Goal: Task Accomplishment & Management: Use online tool/utility

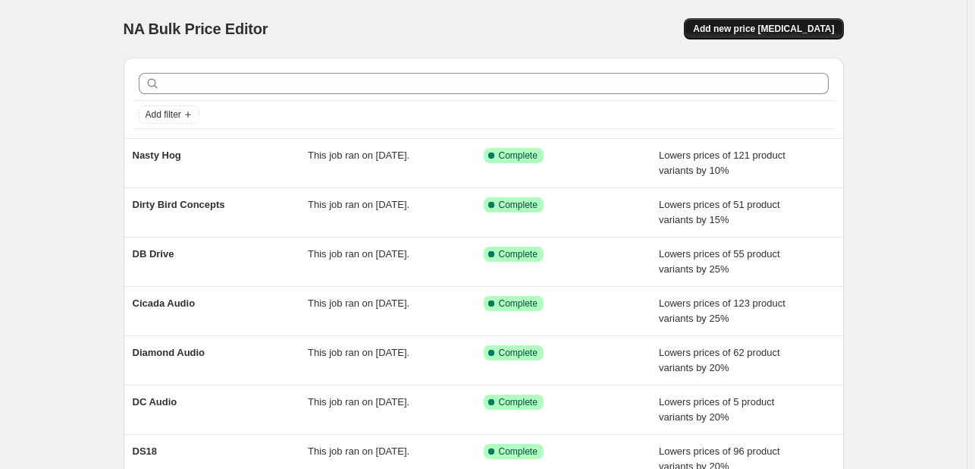
click at [804, 24] on span "Add new price [MEDICAL_DATA]" at bounding box center [763, 29] width 141 height 12
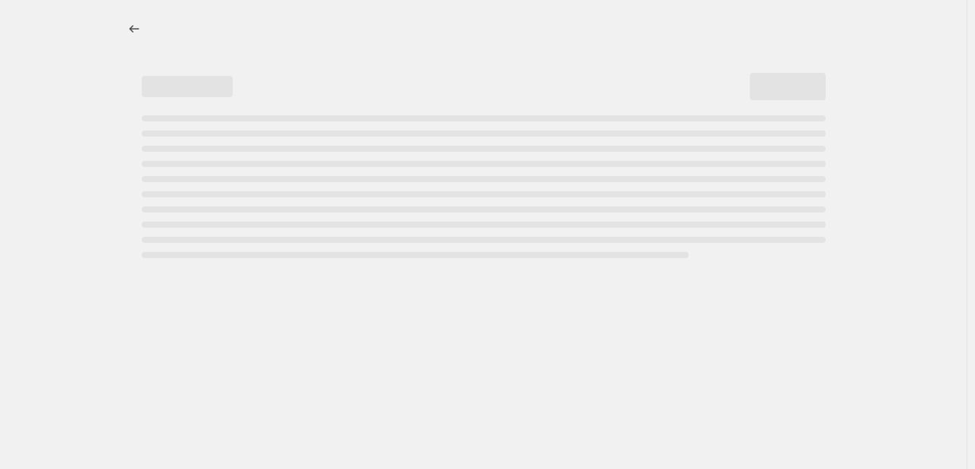
select select "percentage"
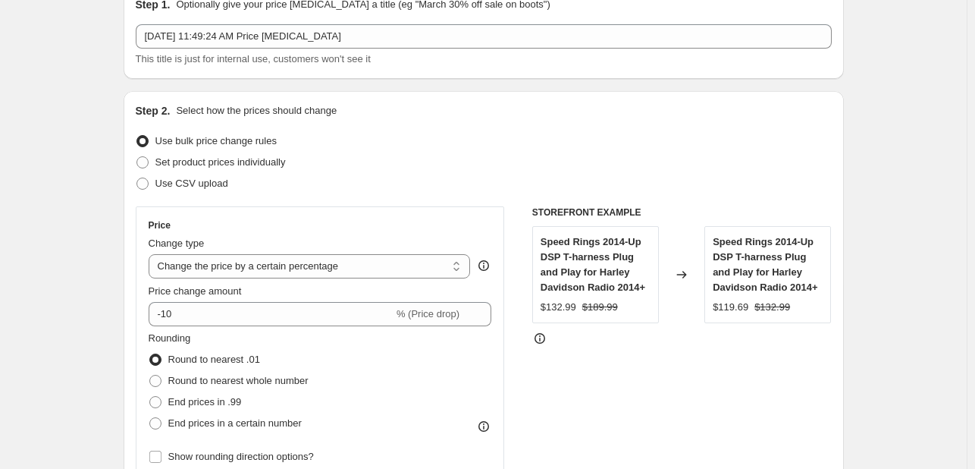
scroll to position [76, 0]
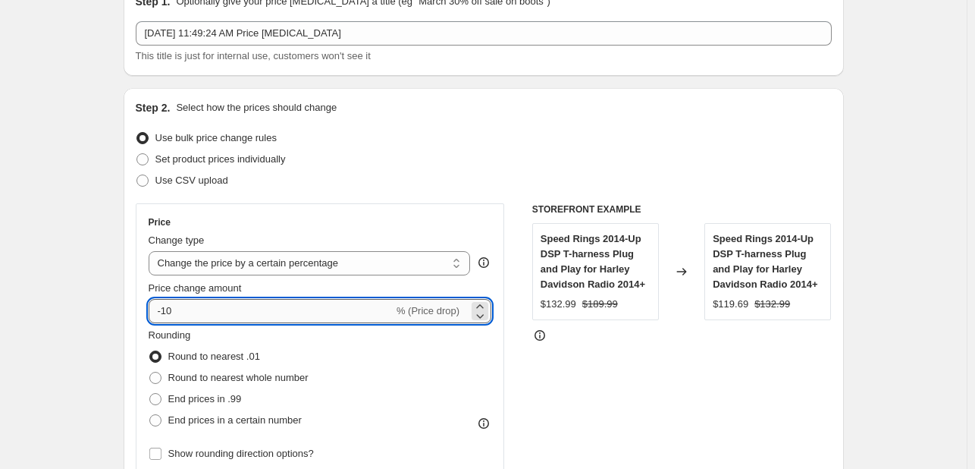
click at [227, 308] on input "-10" at bounding box center [271, 311] width 245 height 24
drag, startPoint x: 209, startPoint y: 320, endPoint x: 166, endPoint y: 325, distance: 42.8
click at [166, 325] on div "Price Change type Change the price to a certain amount Change the price by a ce…" at bounding box center [320, 340] width 343 height 248
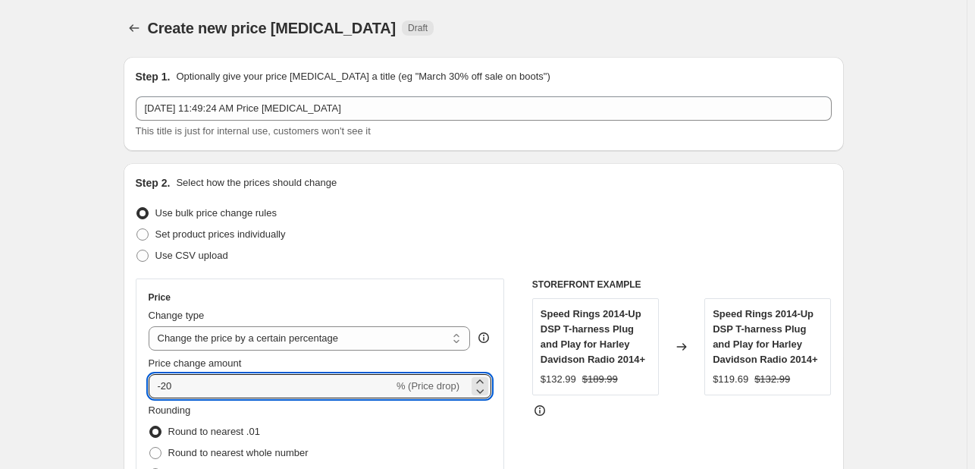
scroll to position [0, 0]
type input "-20"
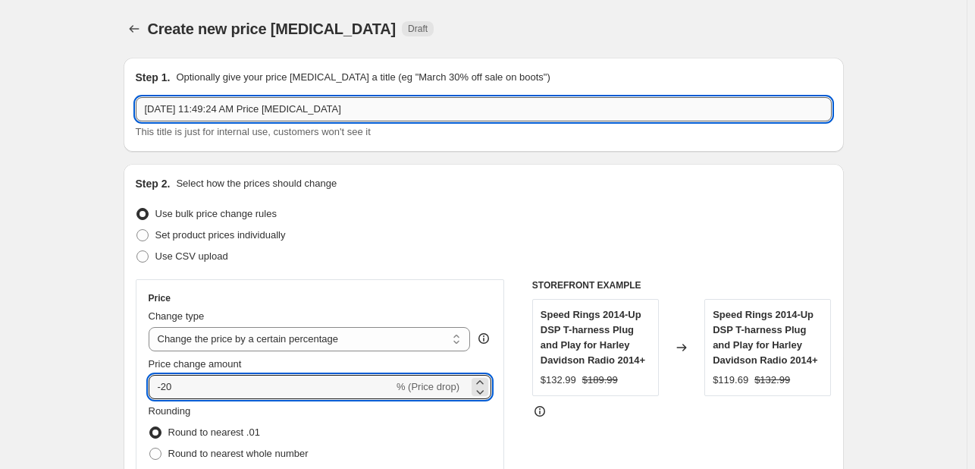
click at [315, 117] on input "[DATE] 11:49:24 AM Price [MEDICAL_DATA]" at bounding box center [484, 109] width 696 height 24
click at [315, 117] on input "Oct 6, 2025, 11:49:24 AM Price change job" at bounding box center [484, 109] width 696 height 24
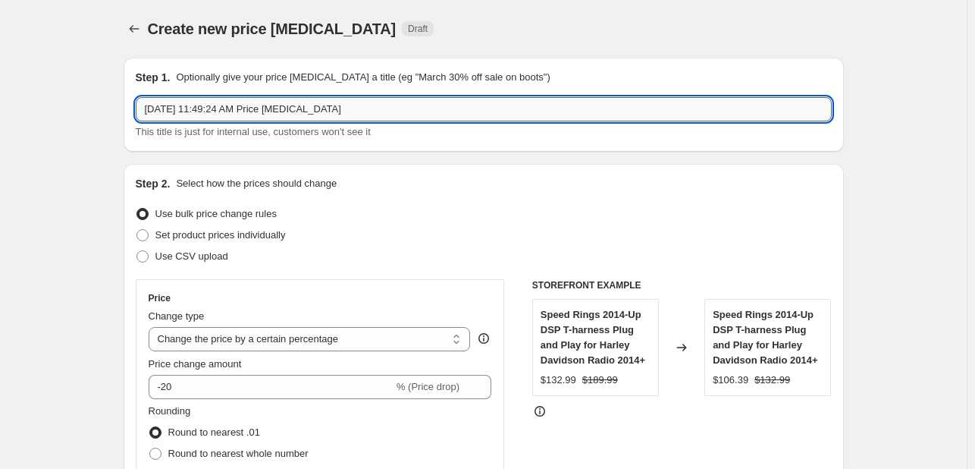
click at [318, 117] on input "Oct 6, 2025, 11:49:24 AM Price change job" at bounding box center [484, 109] width 696 height 24
type input "HogWorks"
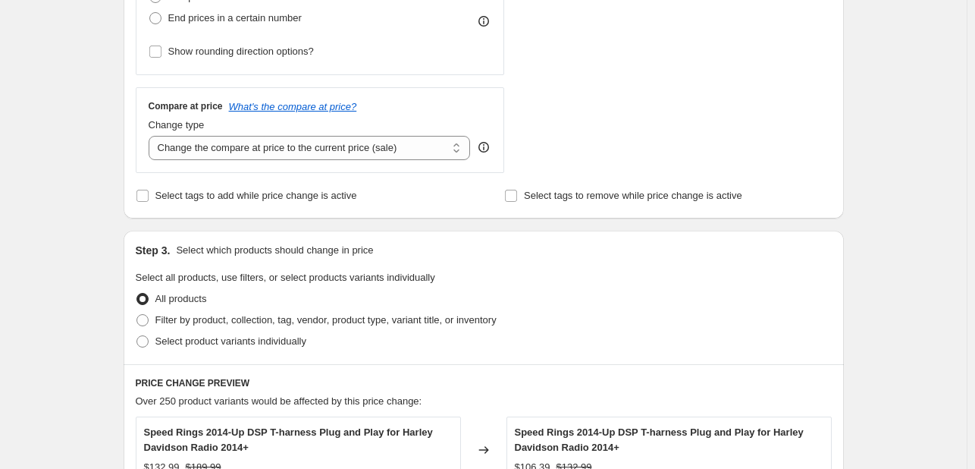
scroll to position [520, 0]
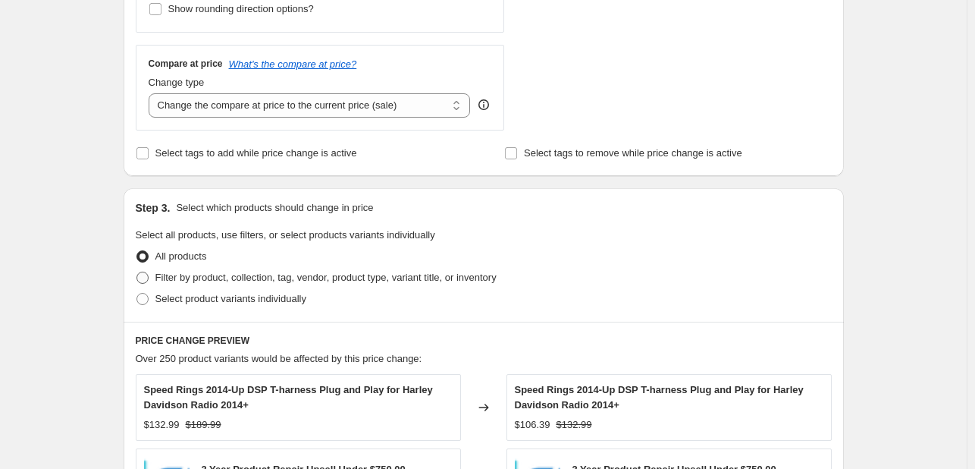
click at [180, 274] on span "Filter by product, collection, tag, vendor, product type, variant title, or inv…" at bounding box center [325, 276] width 341 height 11
click at [137, 272] on input "Filter by product, collection, tag, vendor, product type, variant title, or inv…" at bounding box center [136, 271] width 1 height 1
radio input "true"
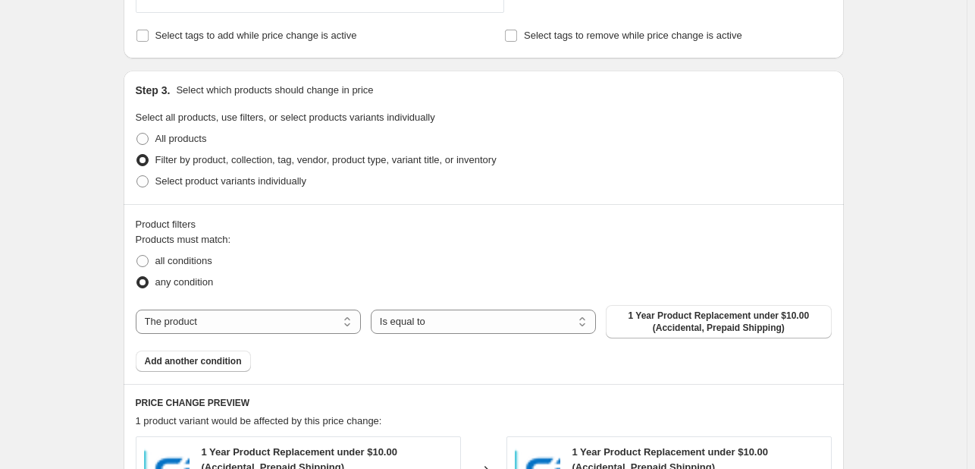
scroll to position [672, 0]
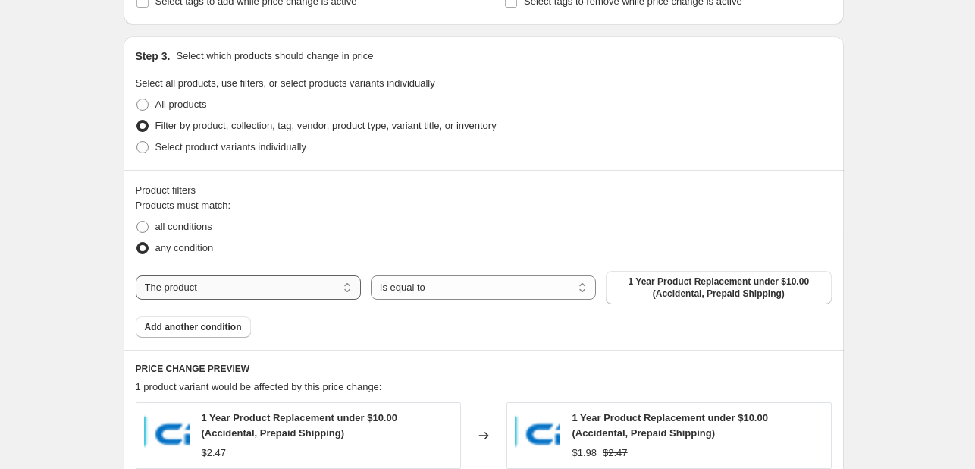
click at [303, 283] on select "The product The product's collection The product's tag The product's vendor The…" at bounding box center [248, 287] width 225 height 24
select select "vendor"
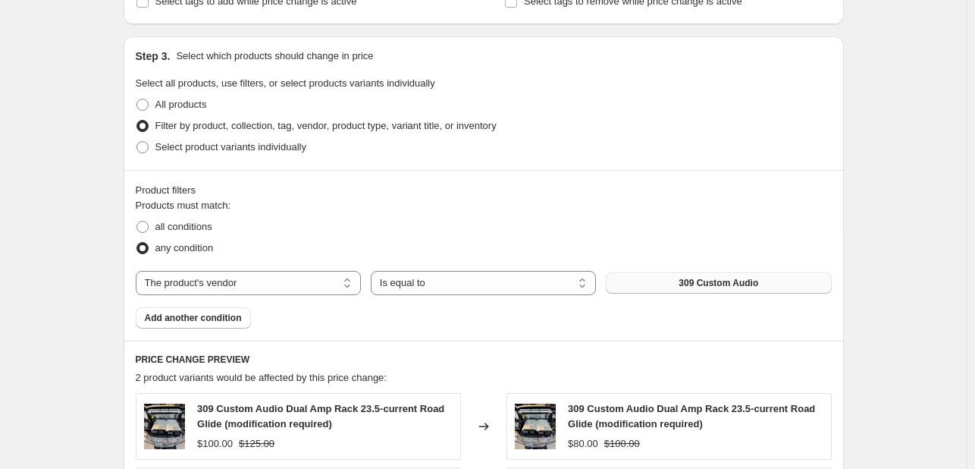
click at [673, 279] on button "309 Custom Audio" at bounding box center [718, 282] width 225 height 21
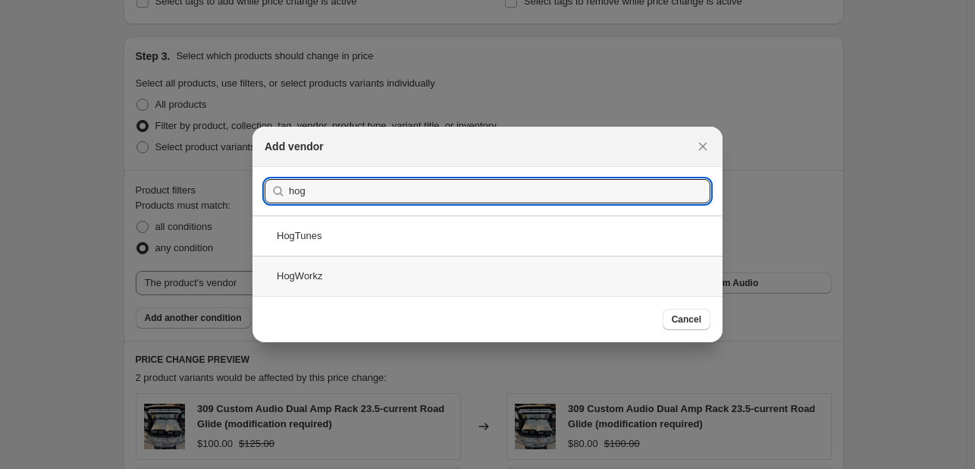
type input "hog"
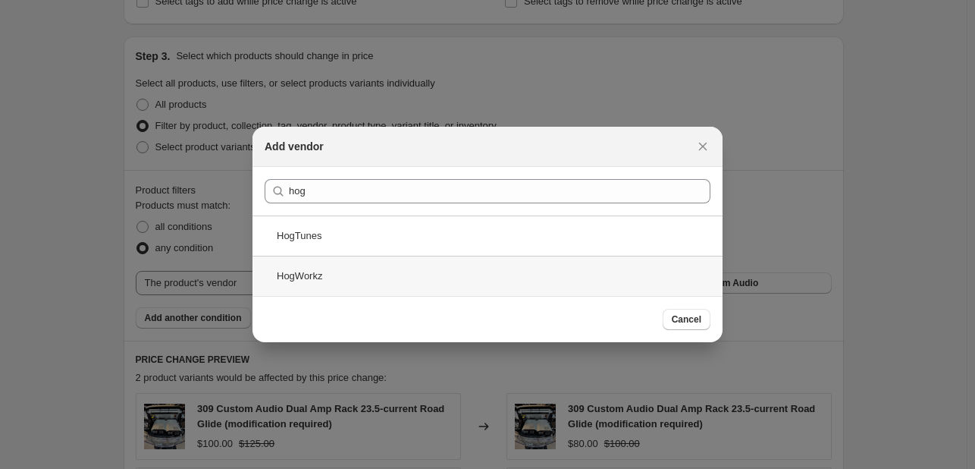
click at [365, 278] on div "HogWorkz" at bounding box center [487, 276] width 470 height 40
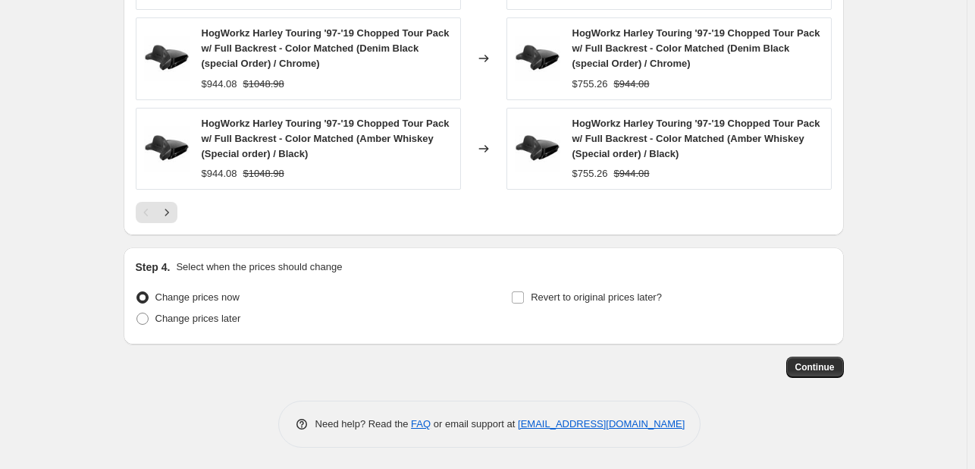
scroll to position [1301, 0]
click at [805, 359] on button "Continue" at bounding box center [815, 366] width 58 height 21
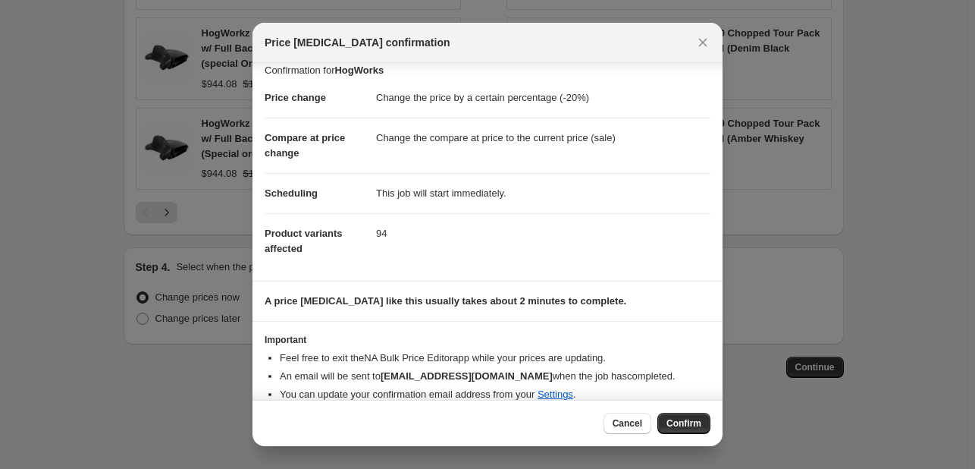
scroll to position [29, 0]
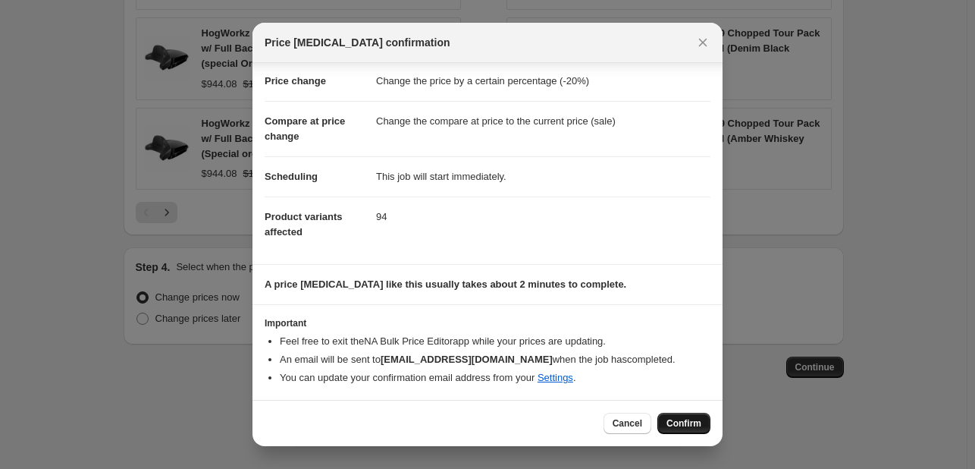
click at [672, 425] on span "Confirm" at bounding box center [683, 423] width 35 height 12
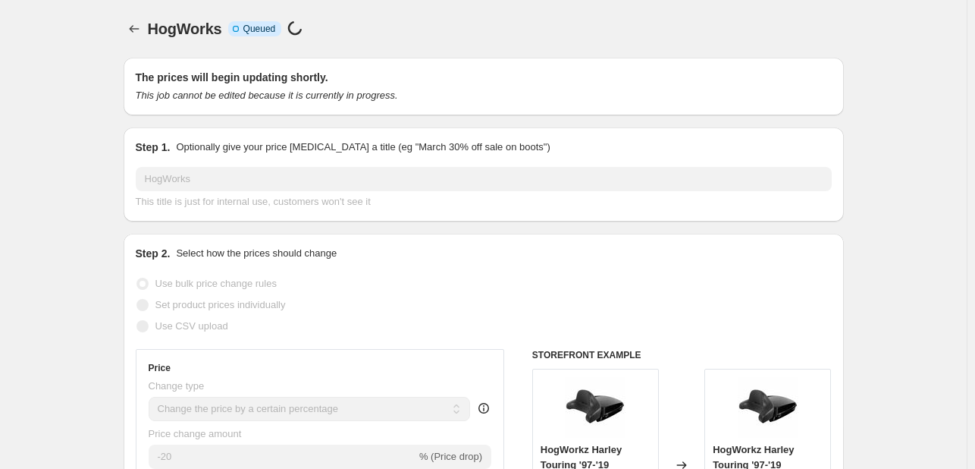
select select "percentage"
select select "vendor"
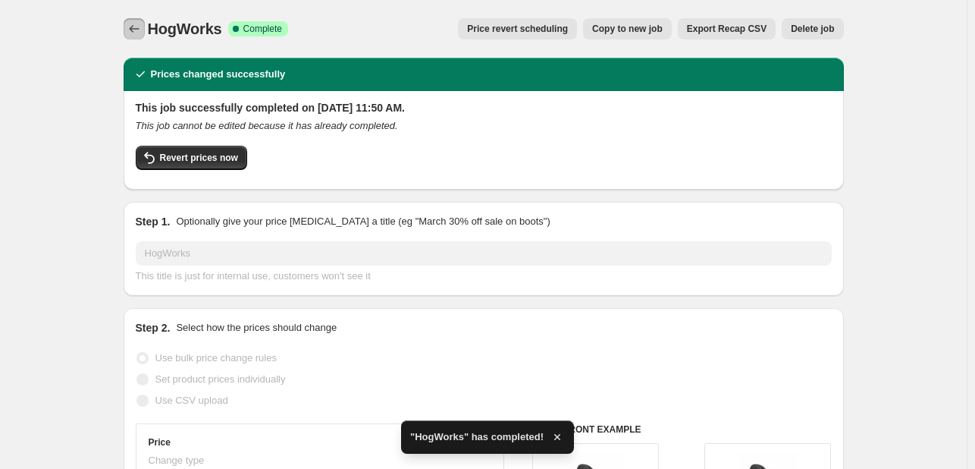
click at [130, 25] on icon "Price change jobs" at bounding box center [134, 28] width 15 height 15
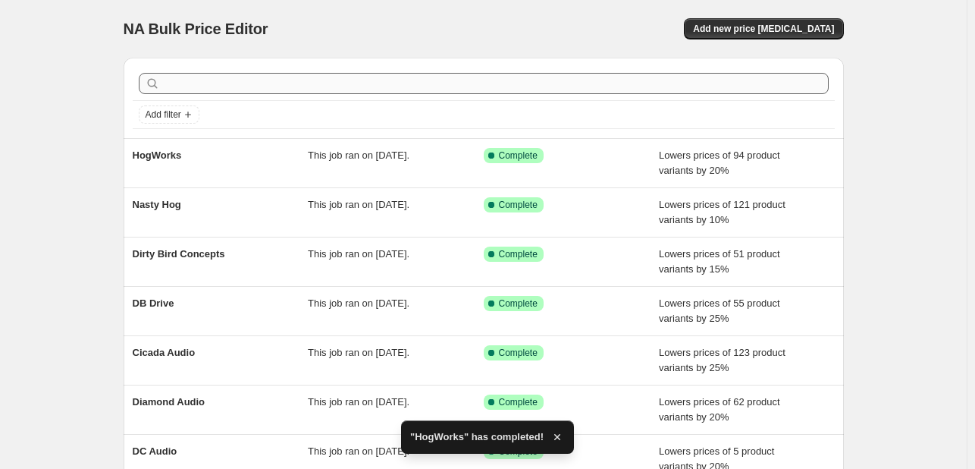
scroll to position [310, 0]
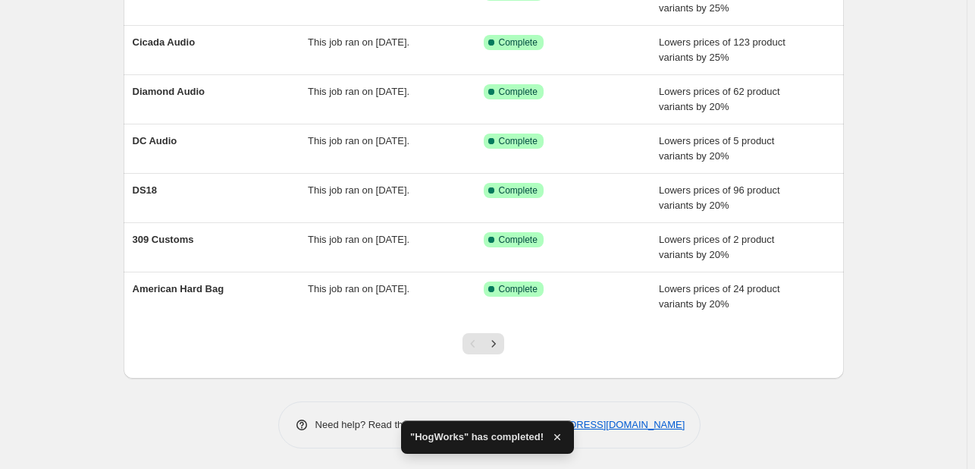
click at [490, 352] on div at bounding box center [483, 350] width 61 height 58
click at [494, 343] on icon "Next" at bounding box center [493, 343] width 15 height 15
click at [494, 341] on icon "Next" at bounding box center [493, 343] width 15 height 15
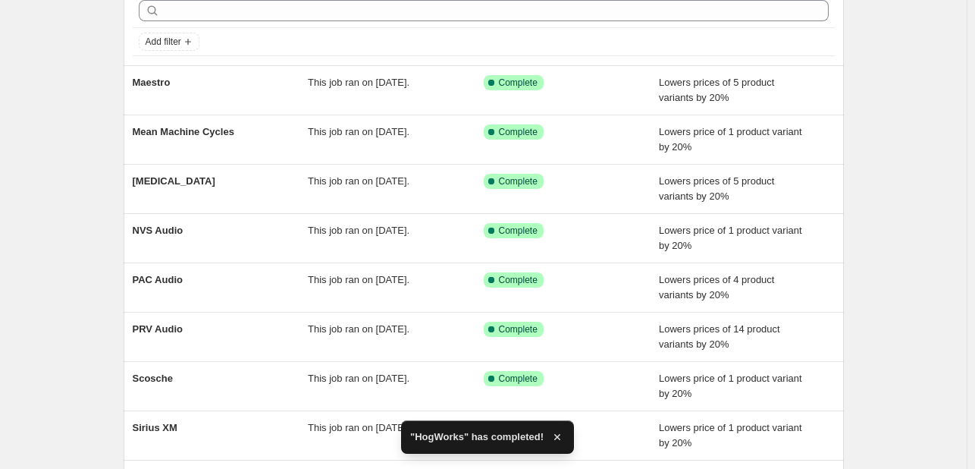
scroll to position [303, 0]
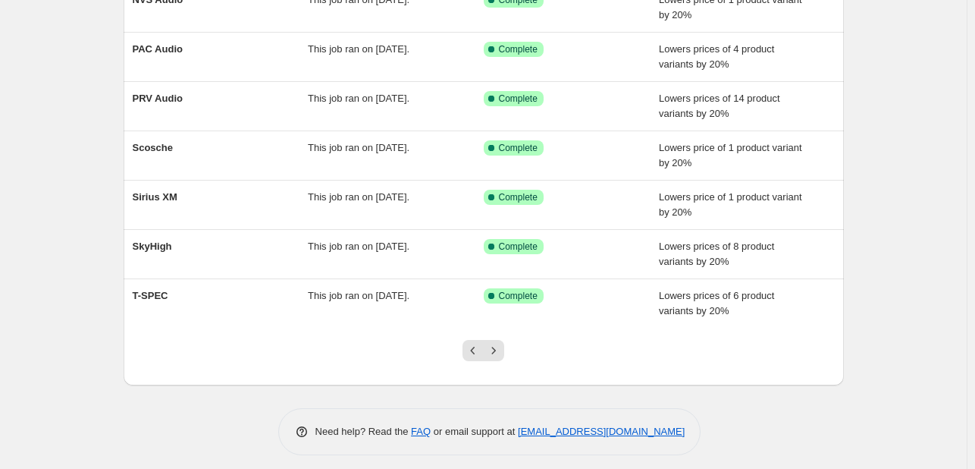
click at [494, 343] on icon "Next" at bounding box center [493, 350] width 15 height 15
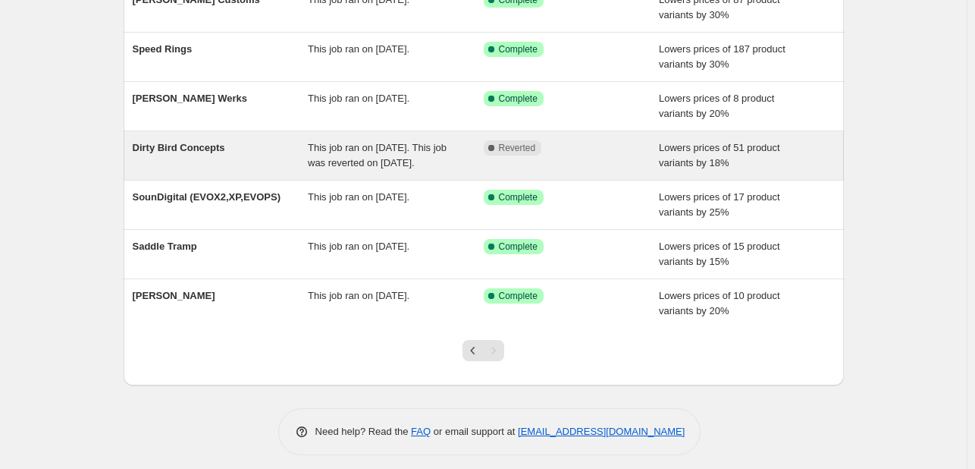
click at [403, 165] on span "This job ran on September 15, 2025. This job was reverted on October 6, 2025." at bounding box center [377, 155] width 139 height 27
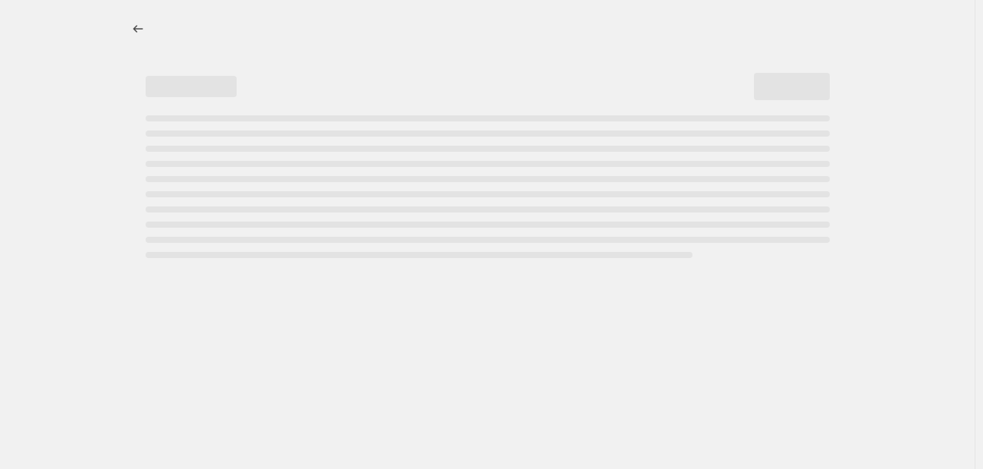
select select "percentage"
select select "vendor"
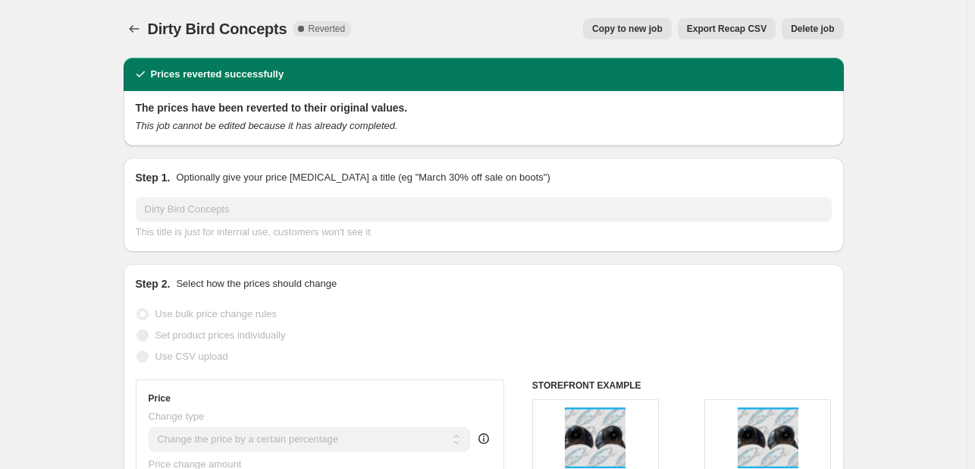
click at [807, 25] on span "Delete job" at bounding box center [812, 29] width 43 height 12
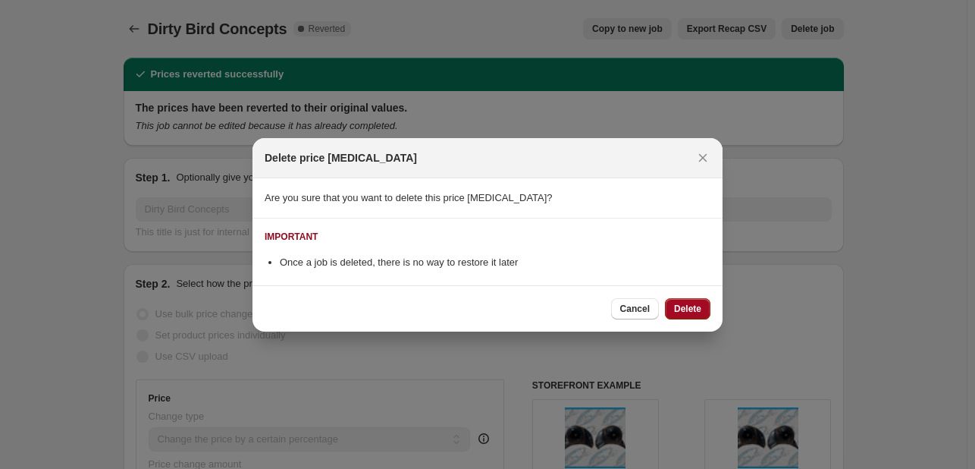
click at [701, 306] on span "Delete" at bounding box center [687, 309] width 27 height 12
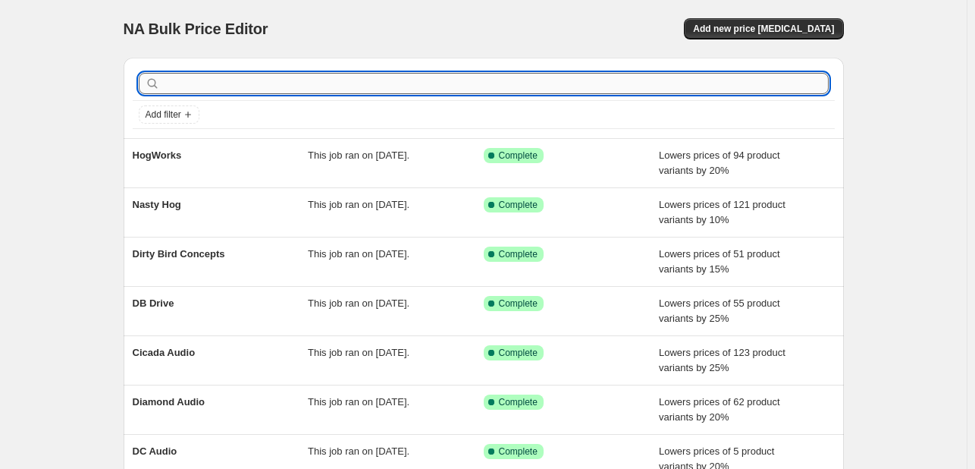
click at [401, 84] on input "text" at bounding box center [496, 83] width 666 height 21
click at [248, 92] on input "text" at bounding box center [496, 83] width 666 height 21
type input "bagg"
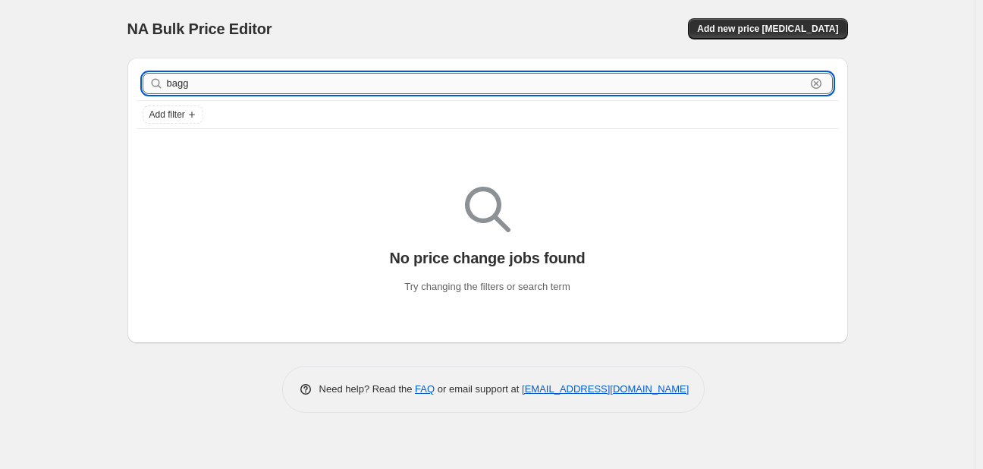
drag, startPoint x: 243, startPoint y: 83, endPoint x: 173, endPoint y: 89, distance: 70.0
click at [173, 89] on input "bagg" at bounding box center [486, 83] width 638 height 21
type input "bey"
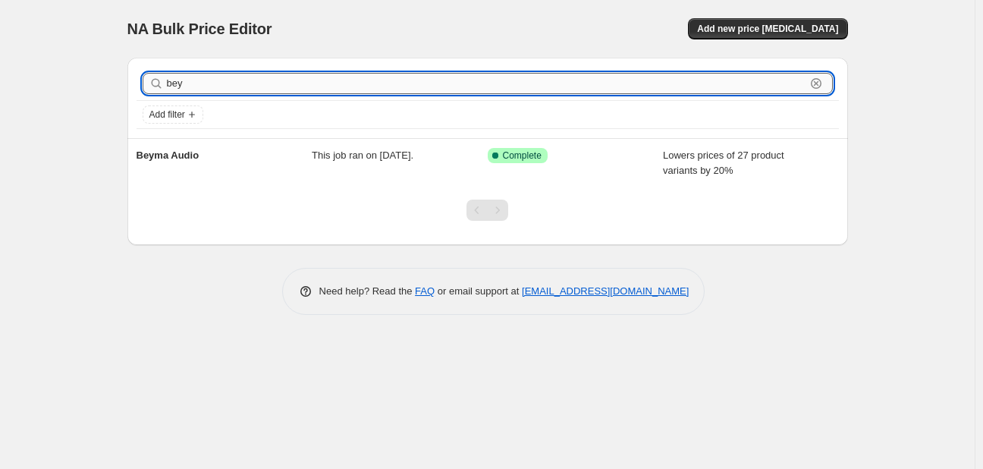
click at [174, 80] on input "bey" at bounding box center [486, 83] width 638 height 21
type input "braill"
click at [280, 93] on input "braill" at bounding box center [486, 83] width 638 height 21
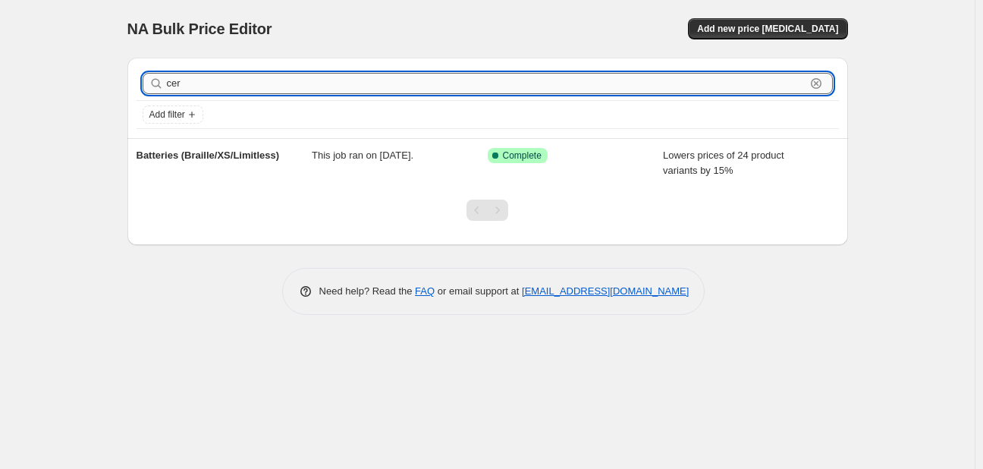
type input "cerw"
click at [227, 77] on input "cerw" at bounding box center [486, 83] width 638 height 21
type input "cicada"
click at [224, 77] on input "cicada" at bounding box center [486, 83] width 638 height 21
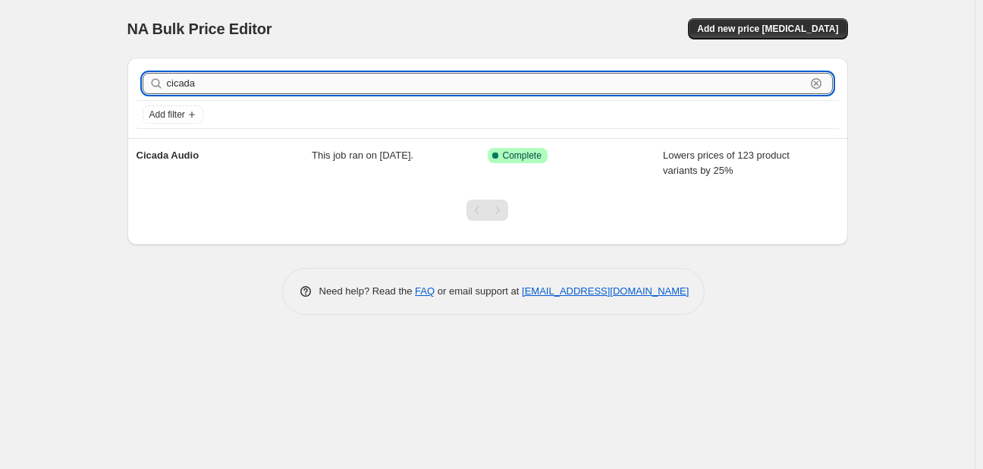
click at [224, 77] on input "cicada" at bounding box center [486, 83] width 638 height 21
type input "cur"
click at [221, 77] on input "cur" at bounding box center [486, 83] width 638 height 21
type input "davi"
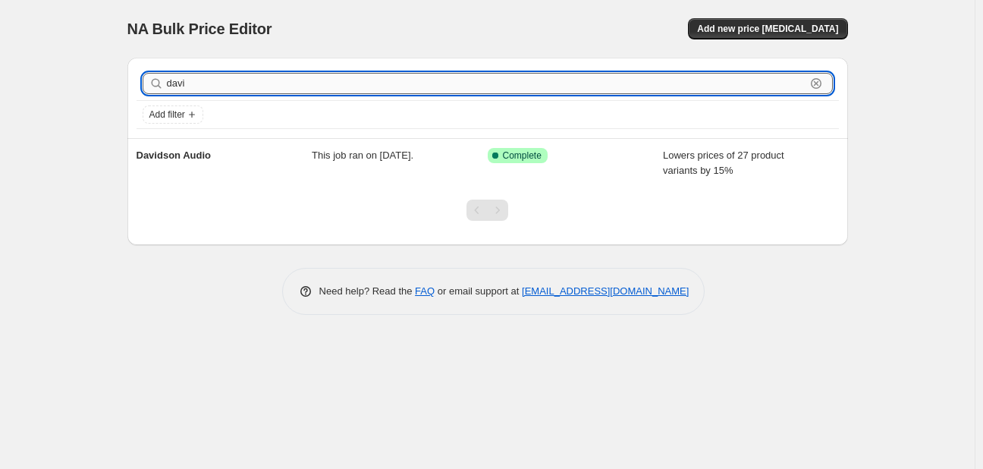
click at [212, 85] on input "davi" at bounding box center [486, 83] width 638 height 21
type input "db"
click at [240, 89] on input "db" at bounding box center [486, 83] width 638 height 21
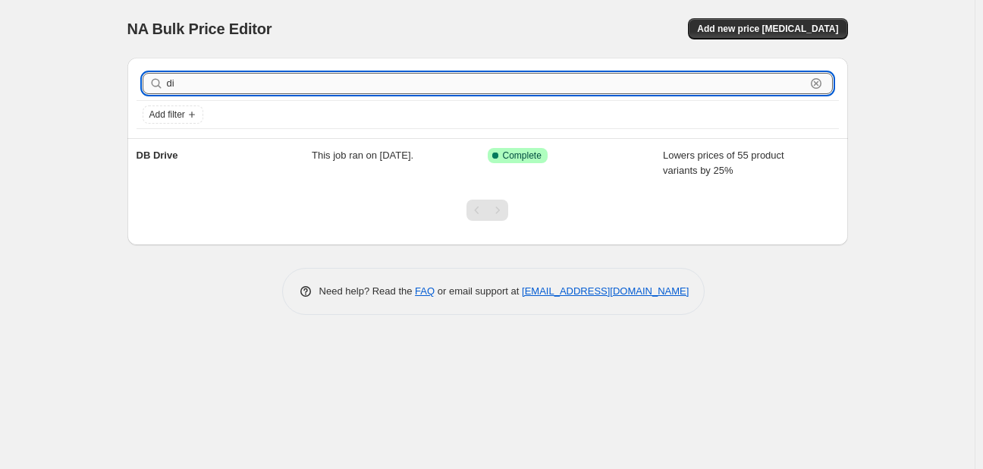
type input "dia"
click at [258, 93] on input "dia" at bounding box center [486, 83] width 638 height 21
type input "dirt"
click at [321, 93] on input "dirt" at bounding box center [486, 83] width 638 height 21
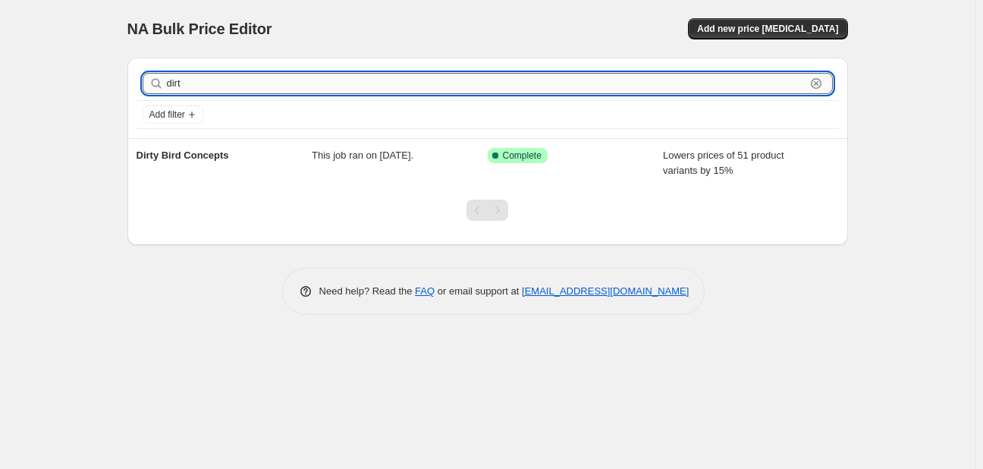
click at [321, 93] on input "dirt" at bounding box center [486, 83] width 638 height 21
type input "ds1"
click at [282, 81] on input "ds1" at bounding box center [486, 83] width 638 height 21
type input "dub"
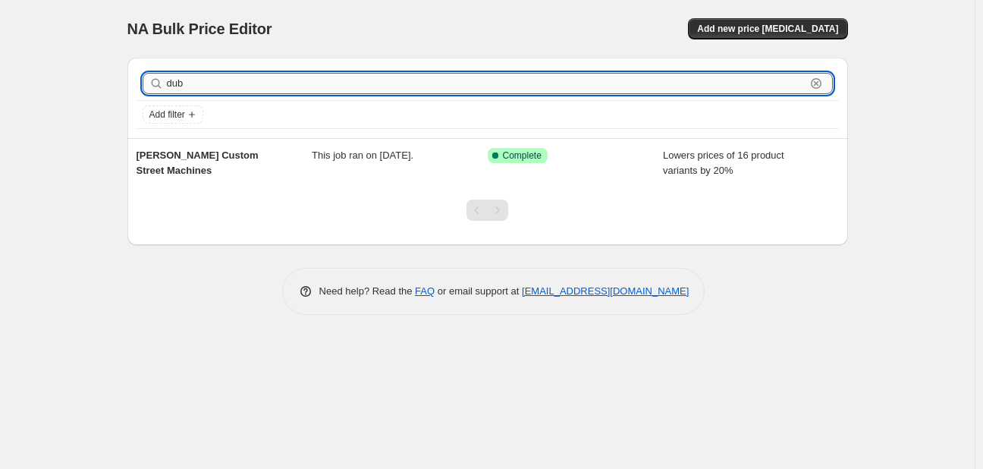
click at [230, 82] on input "dub" at bounding box center [486, 83] width 638 height 21
type input "grou"
click at [246, 77] on input "grou" at bounding box center [486, 83] width 638 height 21
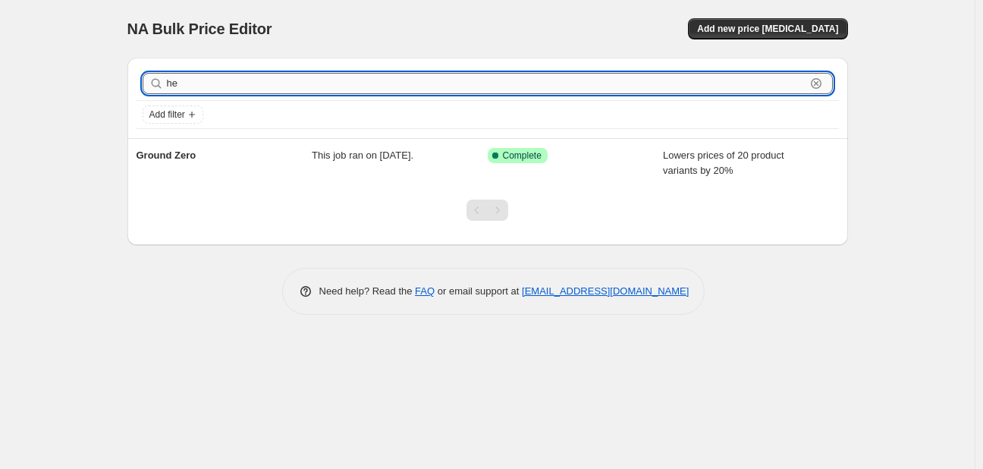
type input "her"
click at [246, 80] on input "her" at bounding box center [486, 83] width 638 height 21
type input "ind"
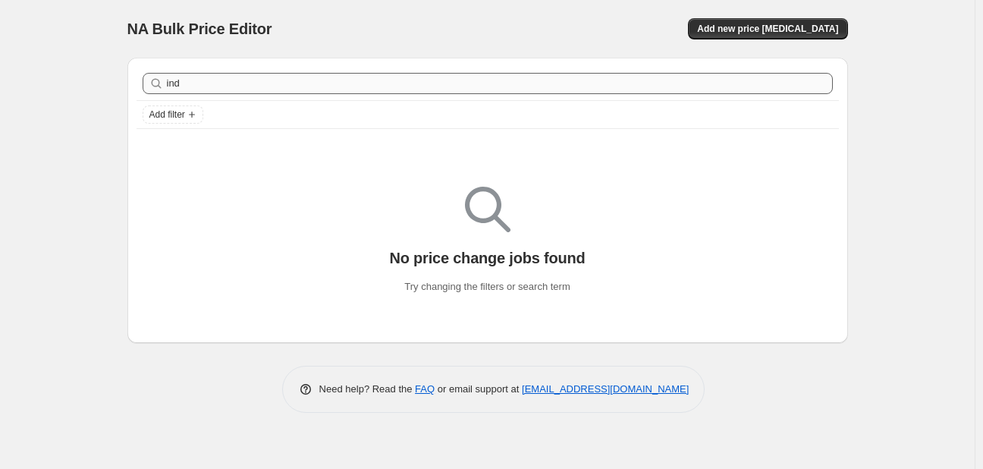
drag, startPoint x: 275, startPoint y: 66, endPoint x: 275, endPoint y: 78, distance: 12.1
click at [275, 71] on div "ind Clear" at bounding box center [487, 83] width 702 height 33
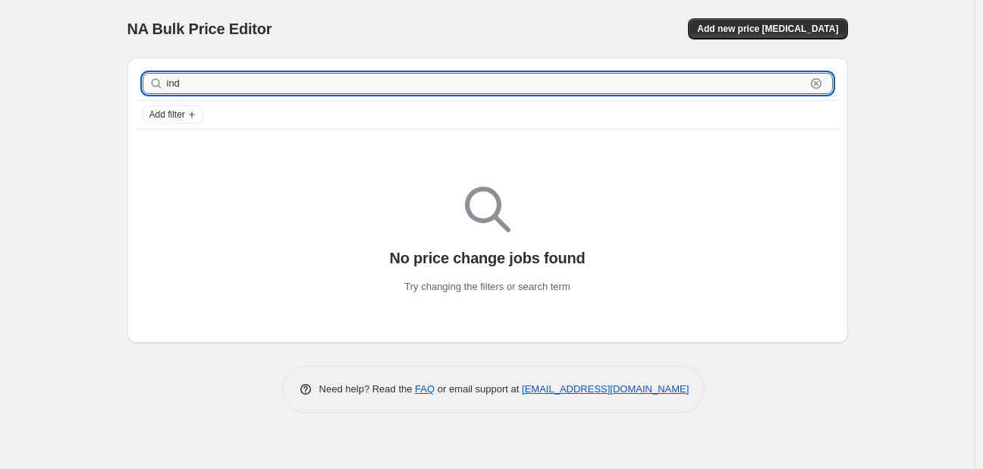
click at [275, 80] on input "ind" at bounding box center [486, 83] width 638 height 21
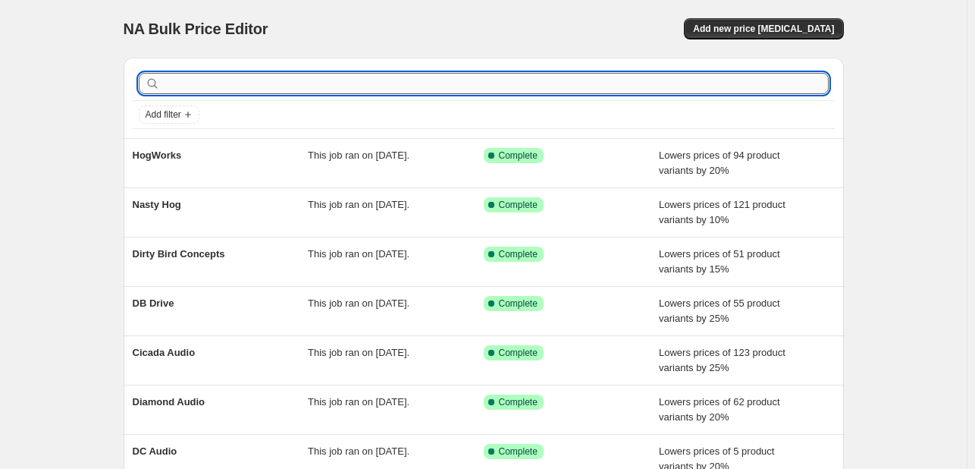
click at [312, 88] on input "text" at bounding box center [496, 83] width 666 height 21
type input "kic"
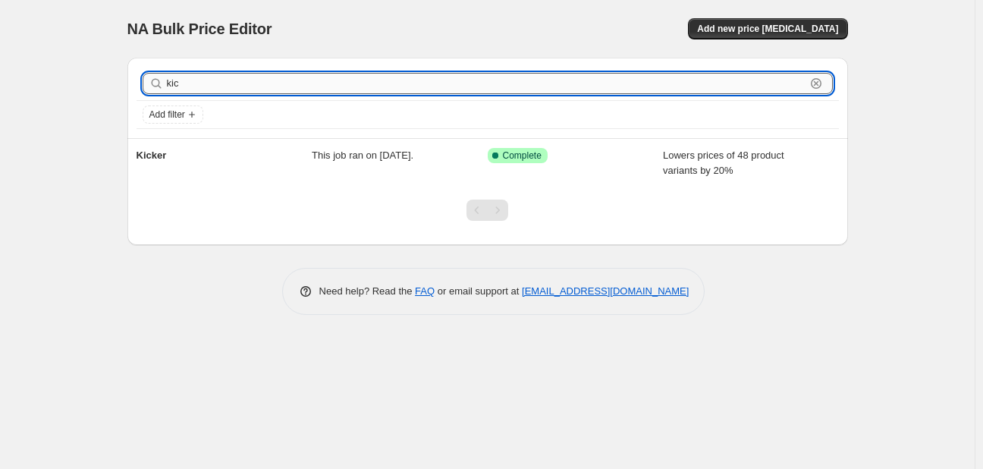
click at [227, 82] on input "kic" at bounding box center [486, 83] width 638 height 21
type input "klo"
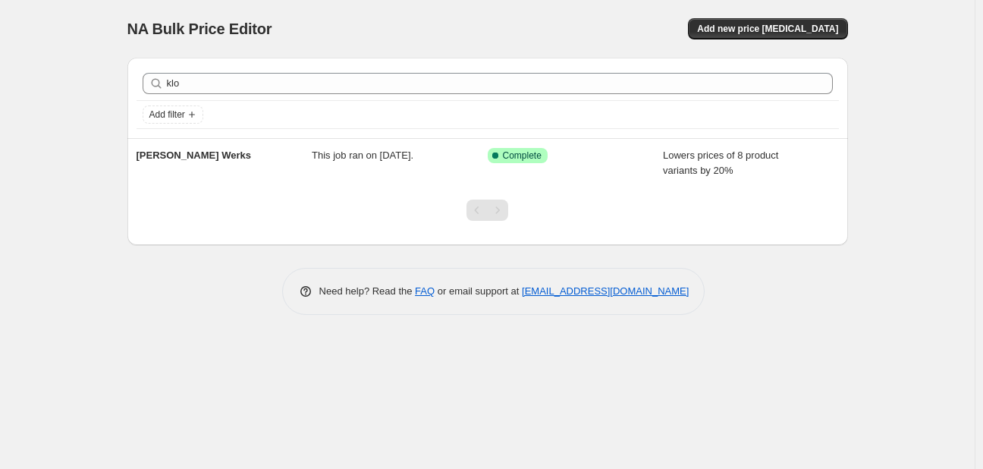
click at [198, 71] on div "klo Clear" at bounding box center [487, 83] width 702 height 33
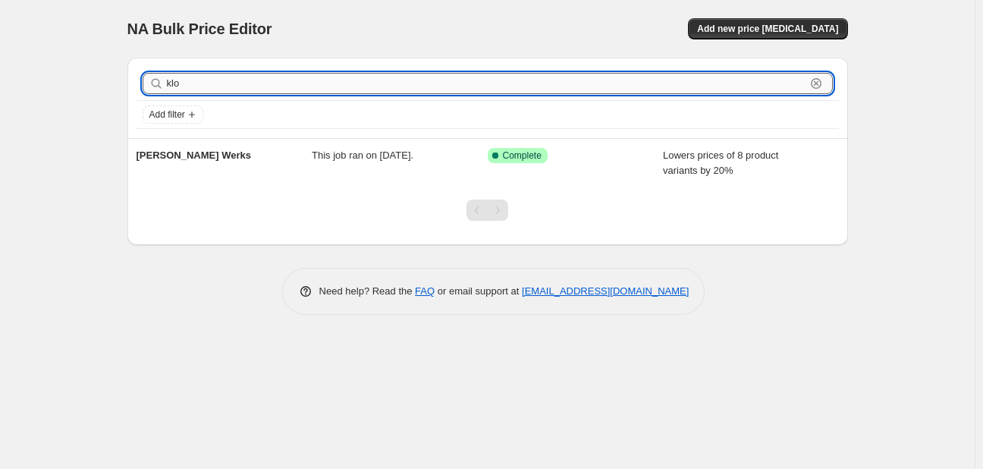
click at [197, 77] on input "klo" at bounding box center [486, 83] width 638 height 21
type input "mm"
click at [349, 80] on input "mm" at bounding box center [486, 83] width 638 height 21
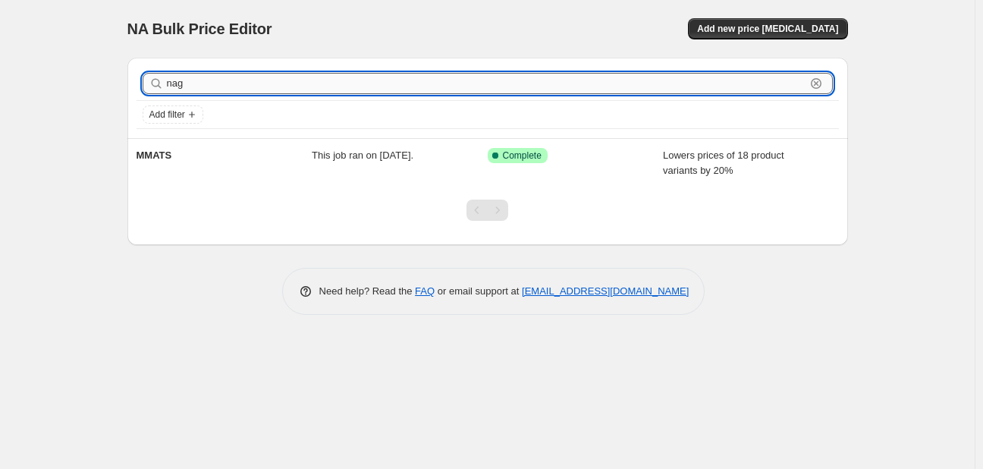
type input "nagy"
click at [196, 93] on input "nagy" at bounding box center [486, 83] width 638 height 21
type input "prv"
click at [226, 83] on input "prv" at bounding box center [486, 83] width 638 height 21
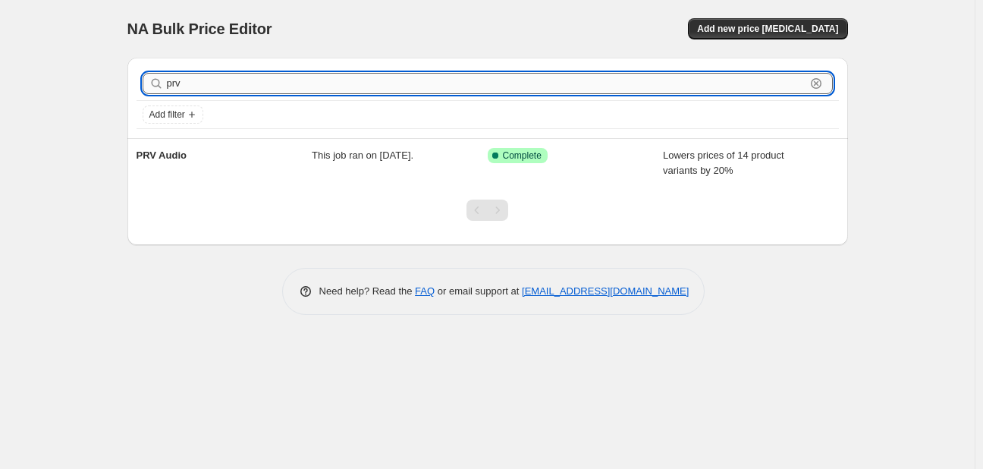
click at [226, 83] on input "prv" at bounding box center [486, 83] width 638 height 21
type input "rockf"
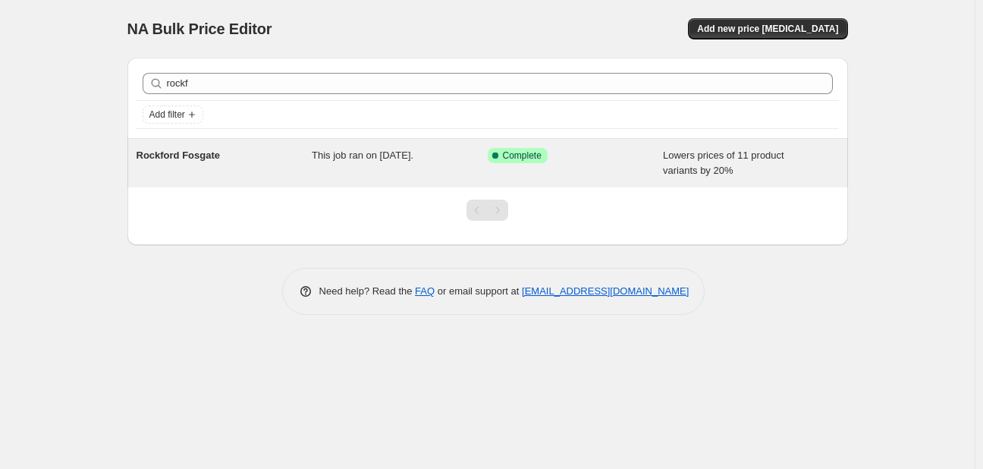
click at [211, 163] on div "Rockford Fosgate" at bounding box center [224, 163] width 176 height 30
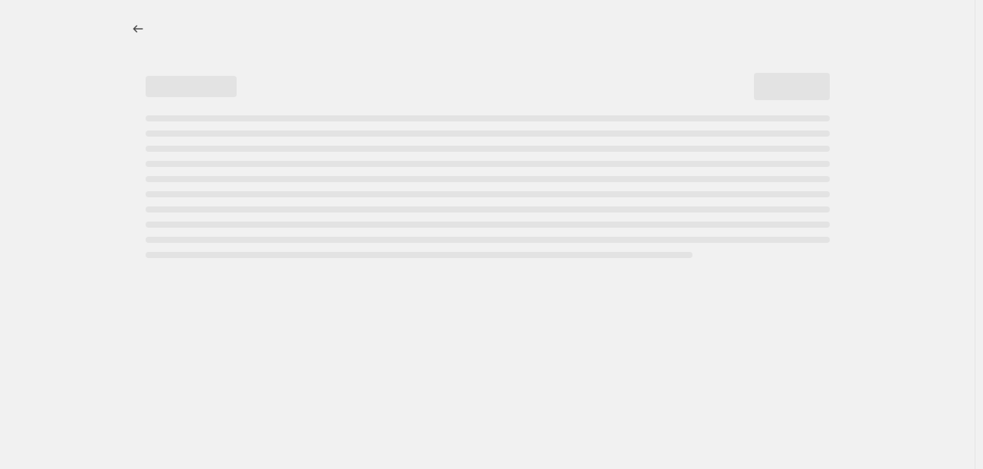
select select "percentage"
select select "vendor"
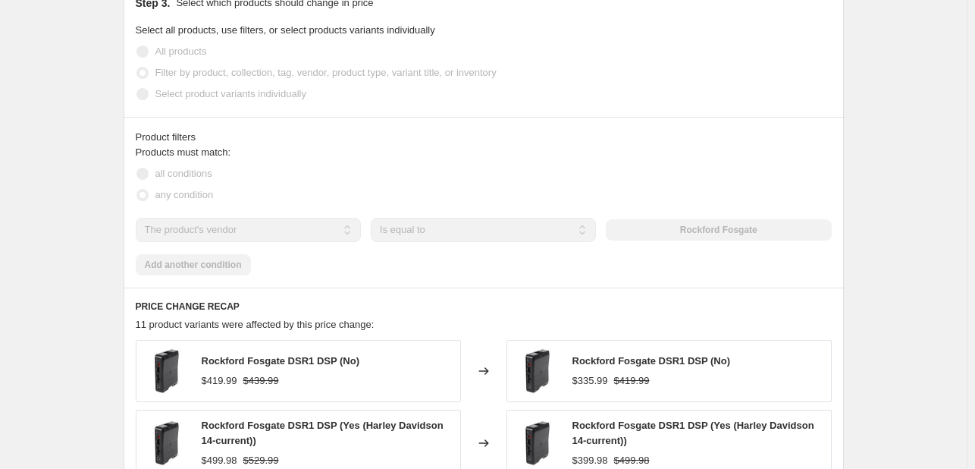
scroll to position [910, 0]
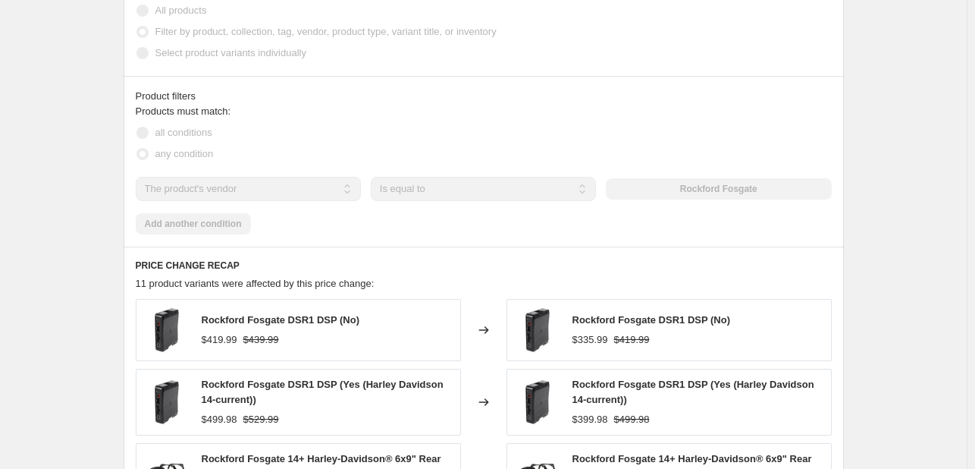
click at [164, 221] on div "Products must match: all conditions any condition The product The product's col…" at bounding box center [484, 169] width 696 height 130
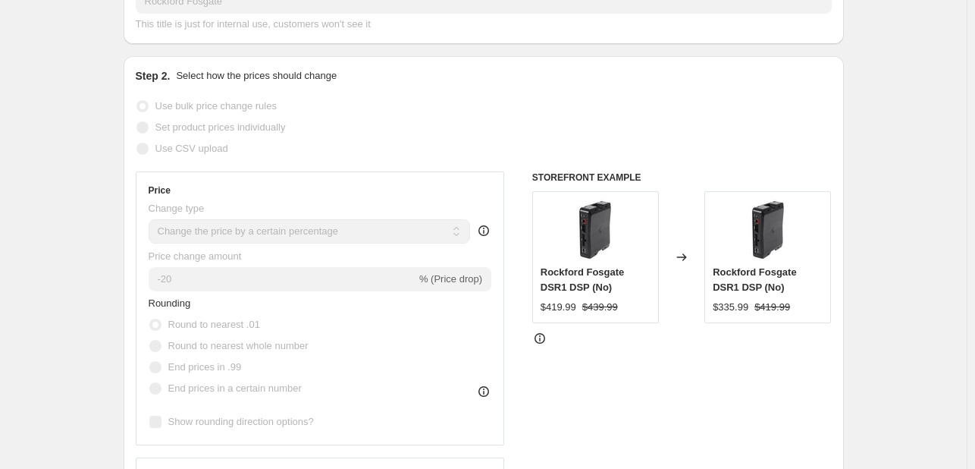
scroll to position [0, 0]
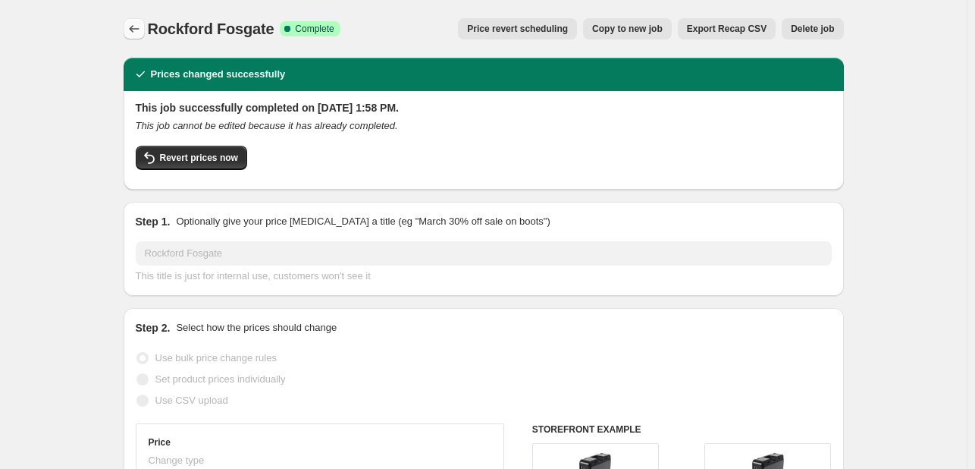
click at [135, 36] on button "Price change jobs" at bounding box center [134, 28] width 21 height 21
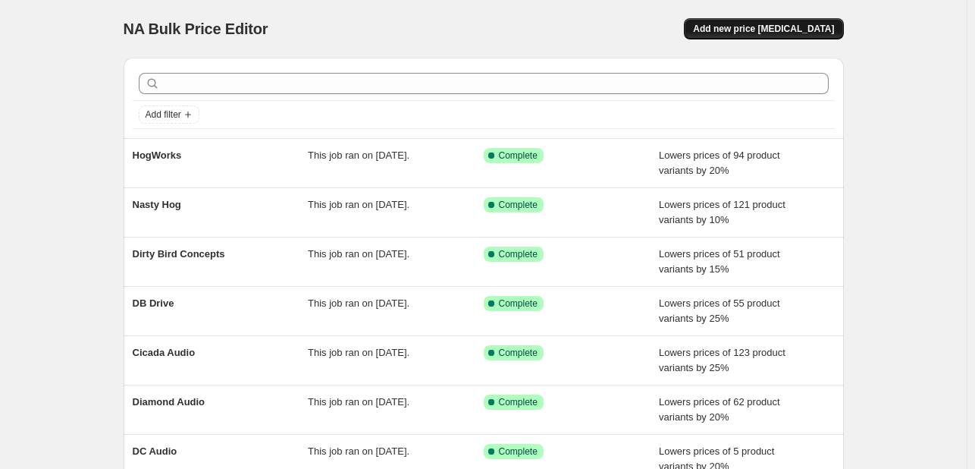
click at [769, 28] on span "Add new price [MEDICAL_DATA]" at bounding box center [763, 29] width 141 height 12
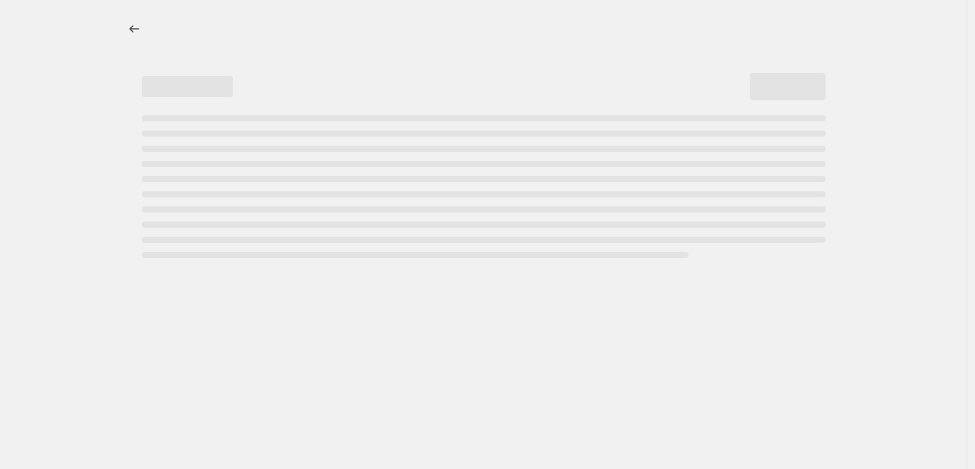
select select "percentage"
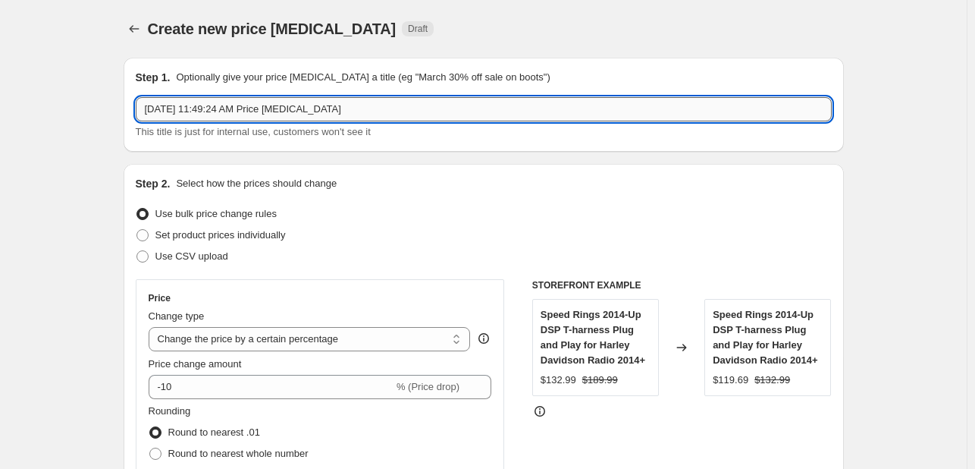
click at [642, 116] on input "Oct 6, 2025, 11:49:24 AM Price change job" at bounding box center [484, 109] width 696 height 24
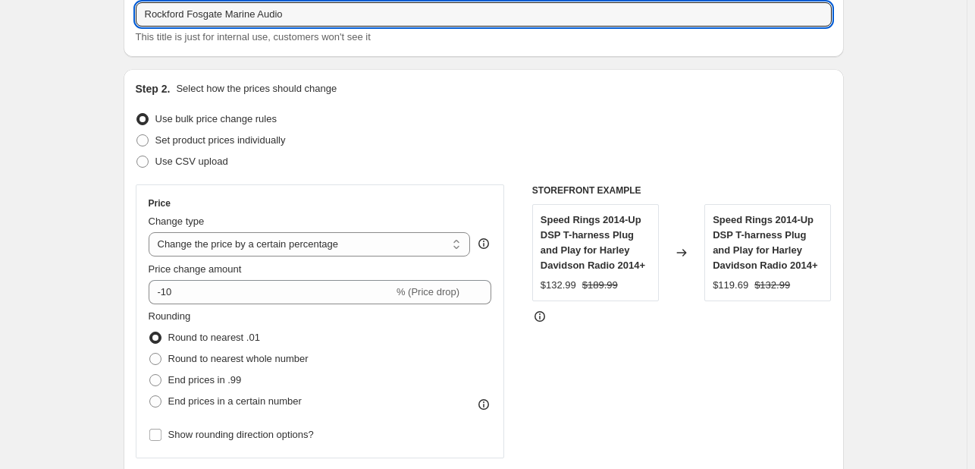
scroll to position [152, 0]
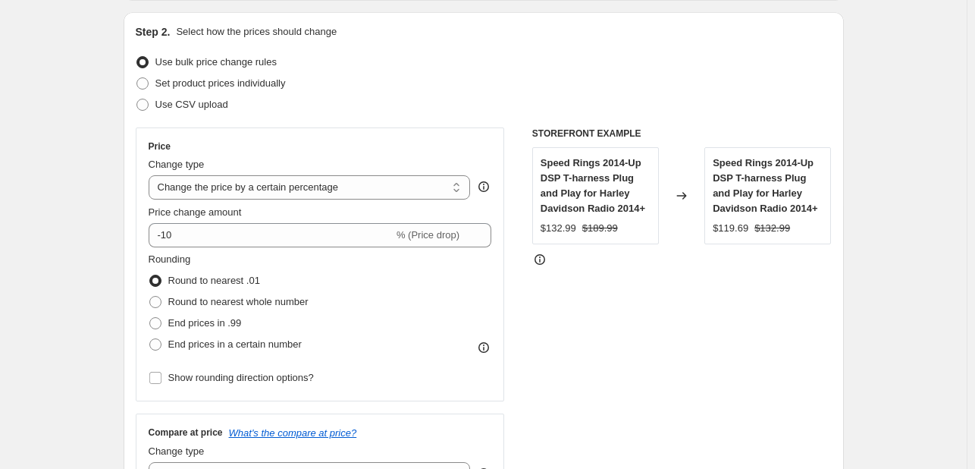
type input "Rockford Fosgate Marine Audio"
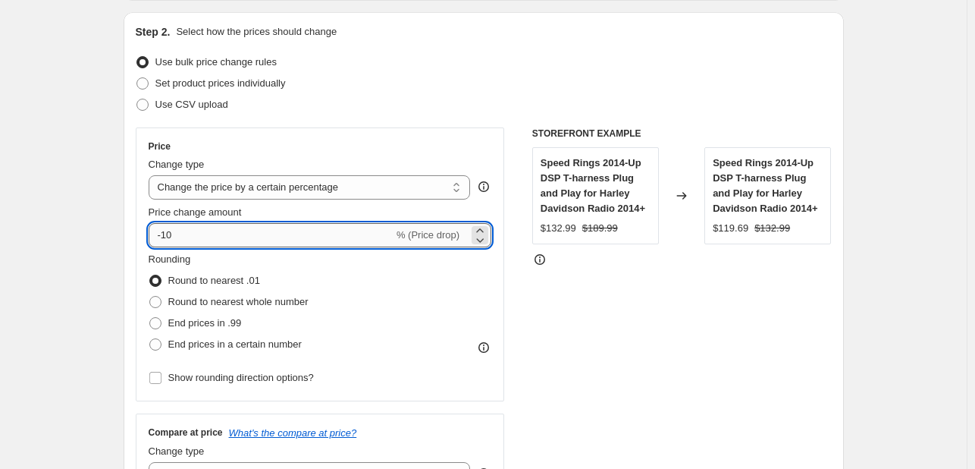
click at [256, 234] on input "-10" at bounding box center [271, 235] width 245 height 24
type input "-1"
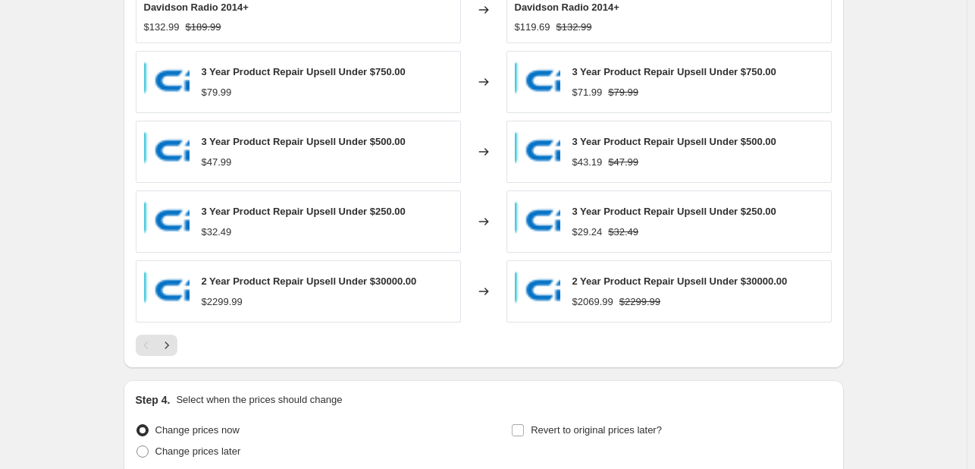
scroll to position [596, 0]
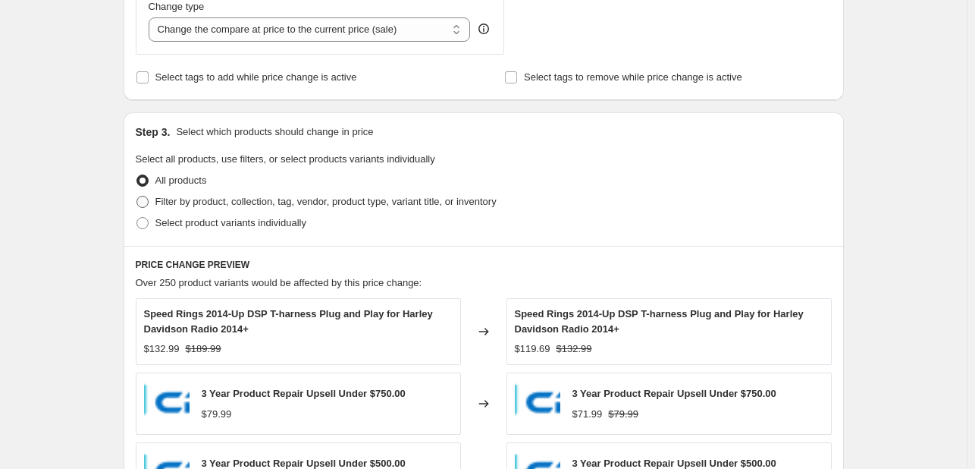
type input "-20"
click at [209, 202] on span "Filter by product, collection, tag, vendor, product type, variant title, or inv…" at bounding box center [325, 201] width 341 height 11
click at [137, 196] on input "Filter by product, collection, tag, vendor, product type, variant title, or inv…" at bounding box center [136, 196] width 1 height 1
radio input "true"
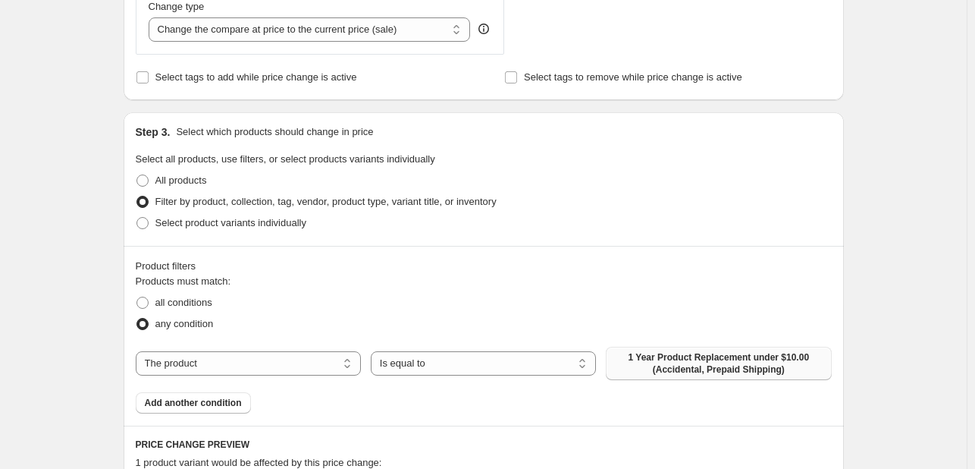
click at [676, 351] on span "1 Year Product Replacement under $10.00 (Accidental, Prepaid Shipping)" at bounding box center [718, 363] width 207 height 24
click at [282, 347] on div "The product The product's collection The product's tag The product's vendor The…" at bounding box center [484, 363] width 696 height 33
click at [282, 357] on select "The product The product's collection The product's tag The product's vendor The…" at bounding box center [248, 363] width 225 height 24
select select "vendor"
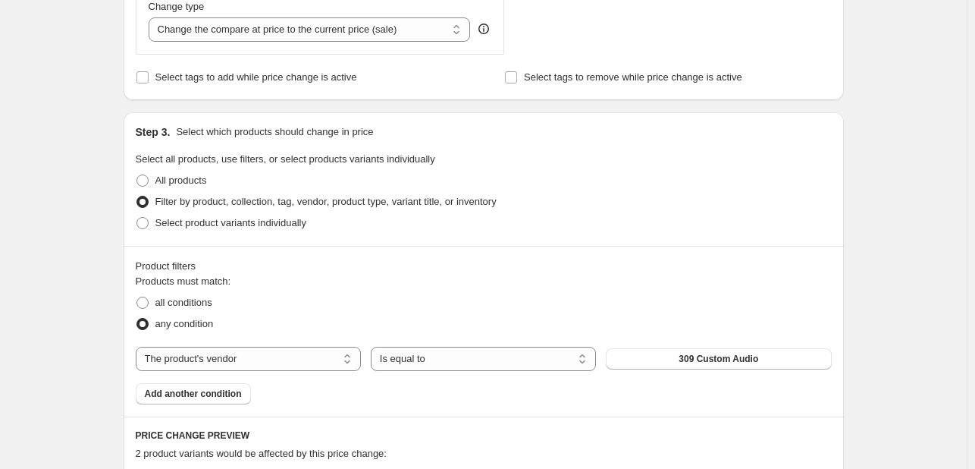
click at [714, 362] on span "309 Custom Audio" at bounding box center [719, 359] width 80 height 12
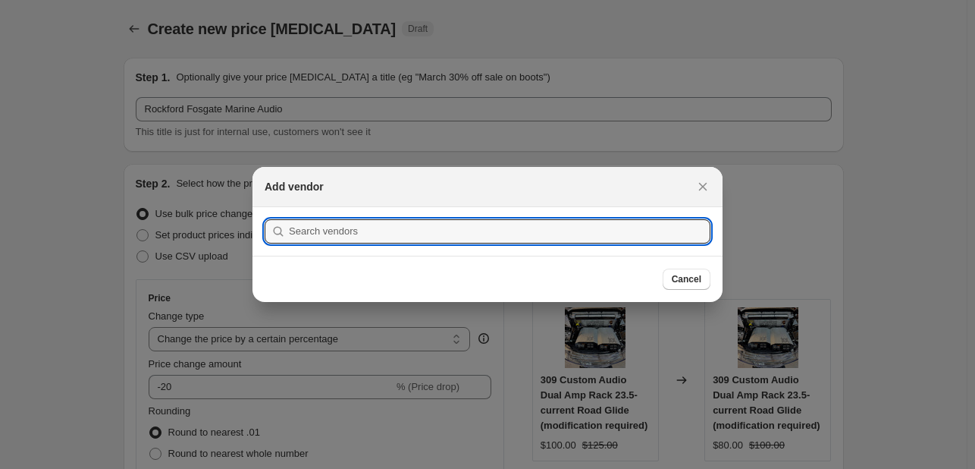
scroll to position [0, 0]
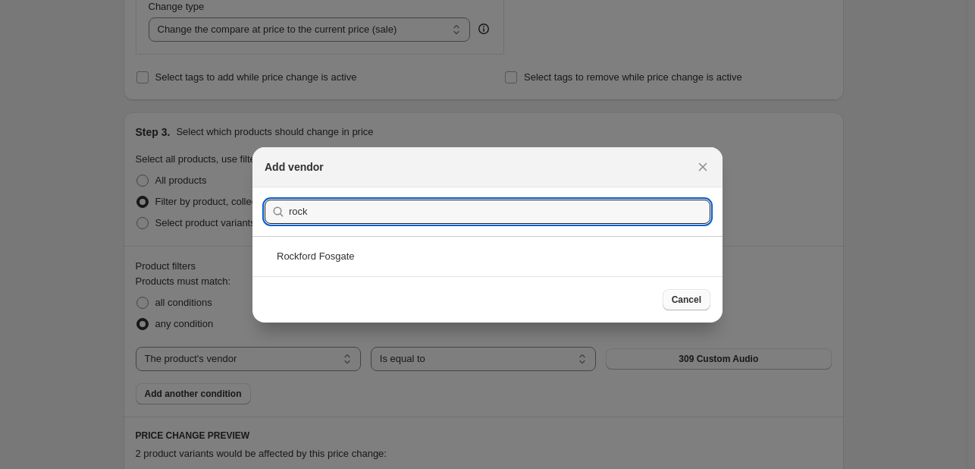
type input "rock"
click at [700, 296] on span "Cancel" at bounding box center [687, 299] width 30 height 12
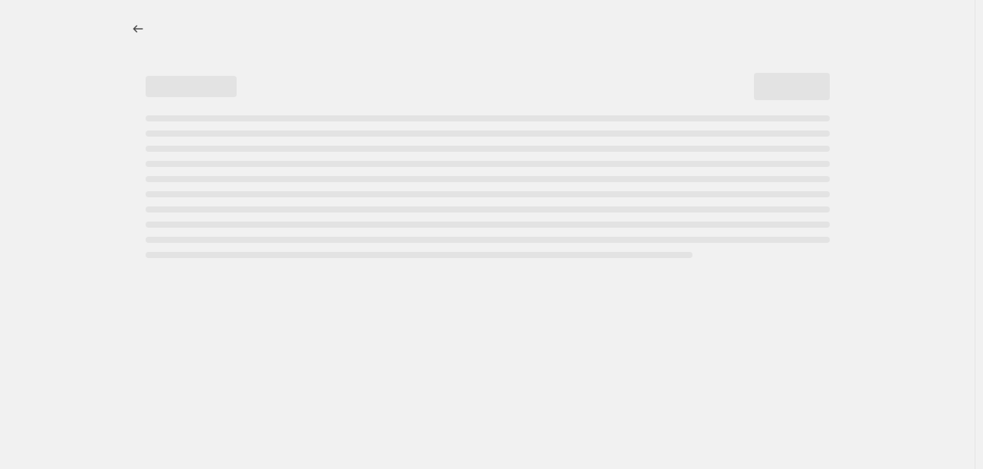
select select "percentage"
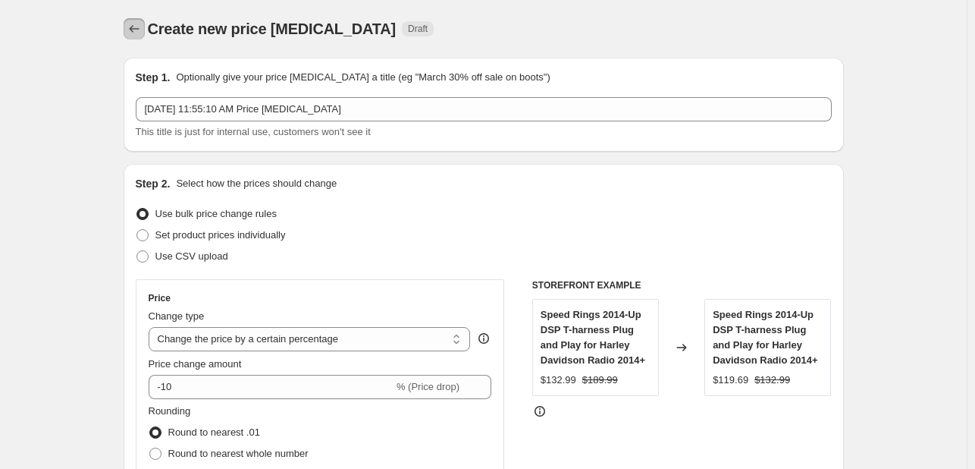
click at [131, 29] on icon "Price change jobs" at bounding box center [134, 28] width 15 height 15
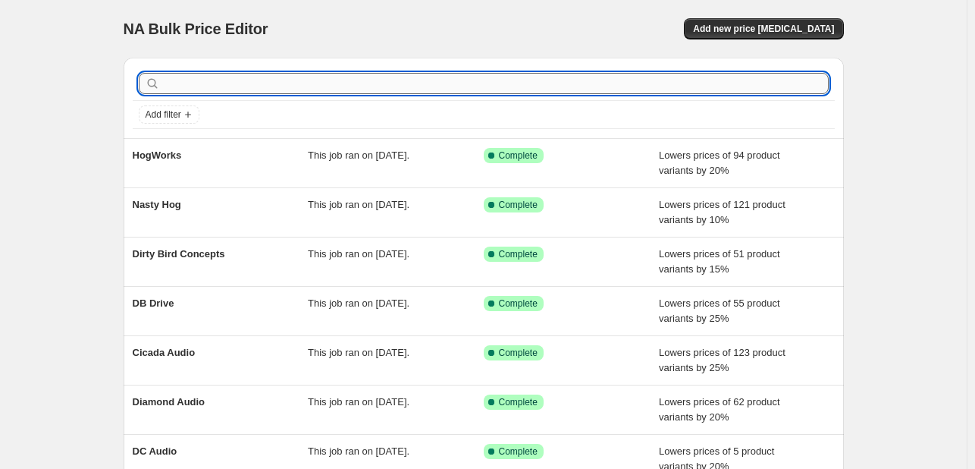
click at [242, 74] on input "text" at bounding box center [496, 83] width 666 height 21
type input "rock"
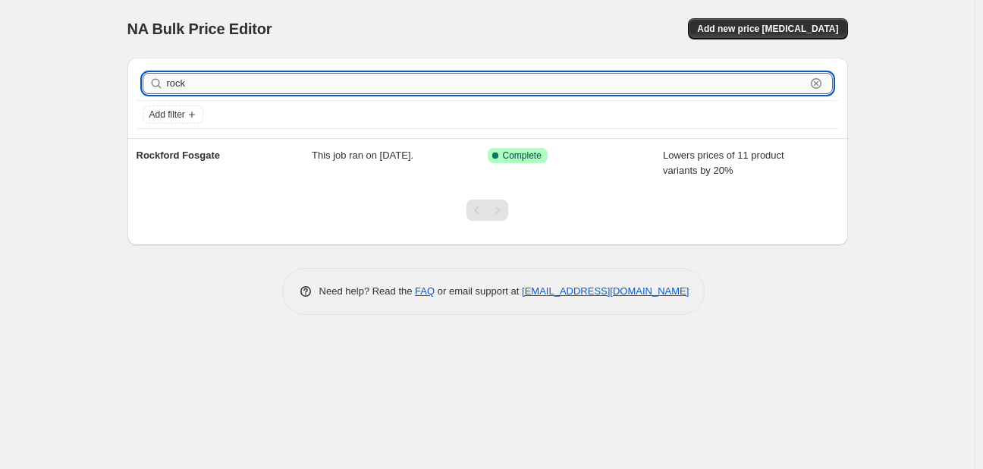
click at [293, 81] on input "rock" at bounding box center [486, 83] width 638 height 21
type input "sony"
click at [259, 83] on input "sony" at bounding box center [486, 83] width 638 height 21
type input "soun"
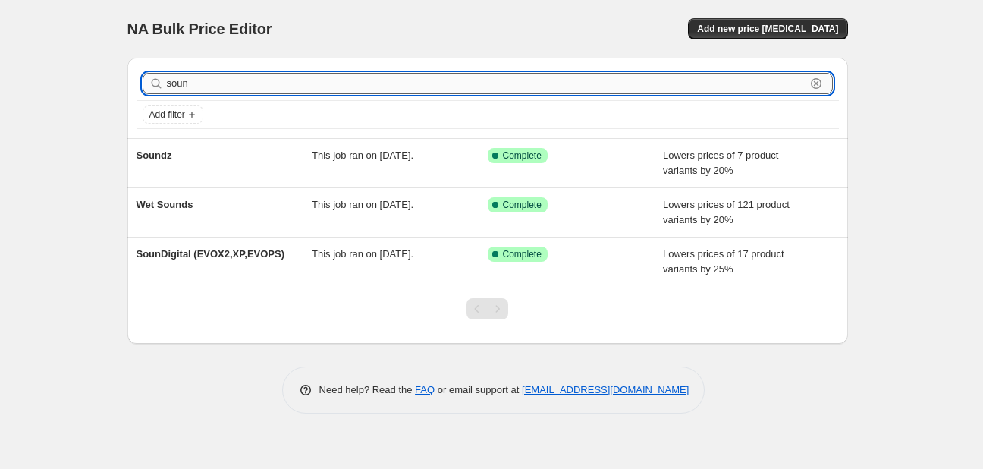
click at [231, 83] on input "soun" at bounding box center [486, 83] width 638 height 21
type input "speed"
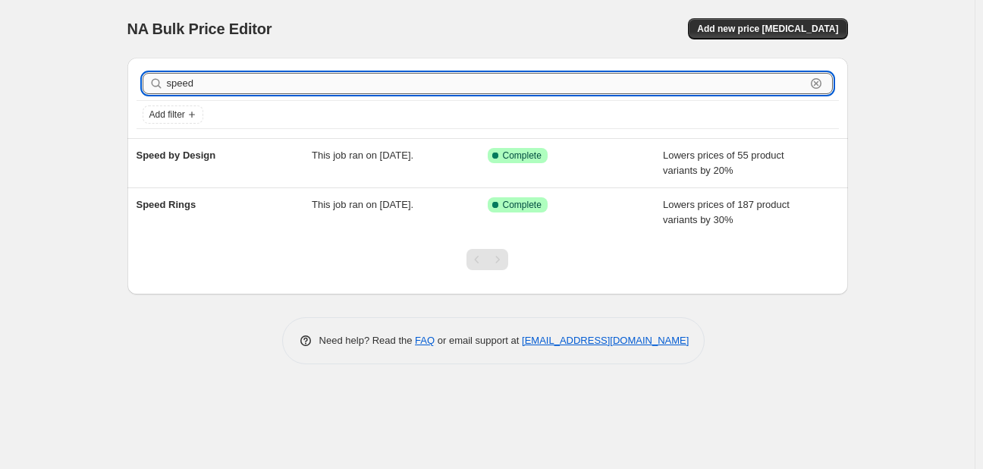
click at [256, 83] on input "speed" at bounding box center [486, 83] width 638 height 21
type input "x"
